Goal: Register for event/course

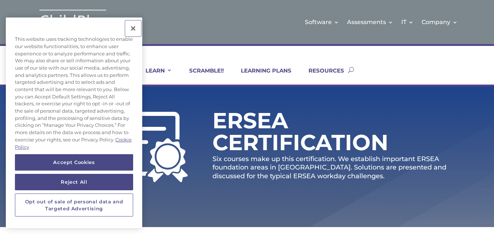
click at [131, 29] on button "Close" at bounding box center [133, 28] width 16 height 16
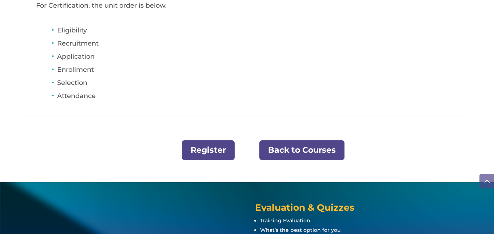
scroll to position [350, 0]
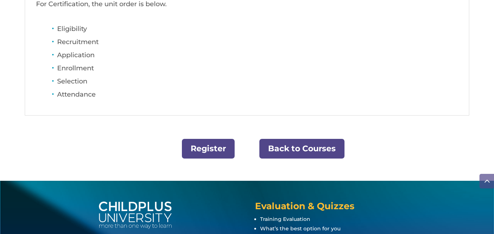
click at [283, 144] on link "Back to Courses" at bounding box center [302, 149] width 85 height 20
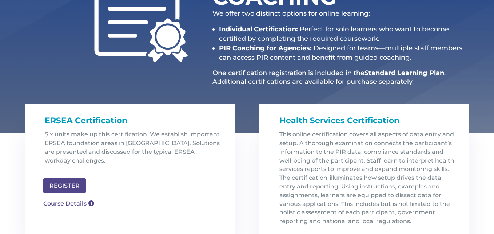
scroll to position [146, 0]
click at [71, 200] on link "Course Details" at bounding box center [65, 202] width 52 height 12
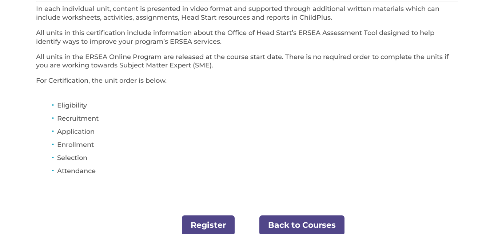
scroll to position [277, 0]
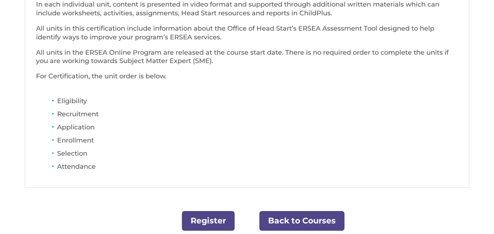
click at [212, 222] on link "Register" at bounding box center [208, 221] width 53 height 20
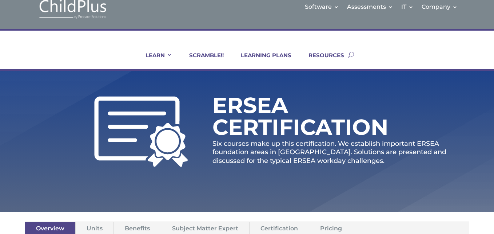
scroll to position [0, 0]
